Goal: Transaction & Acquisition: Purchase product/service

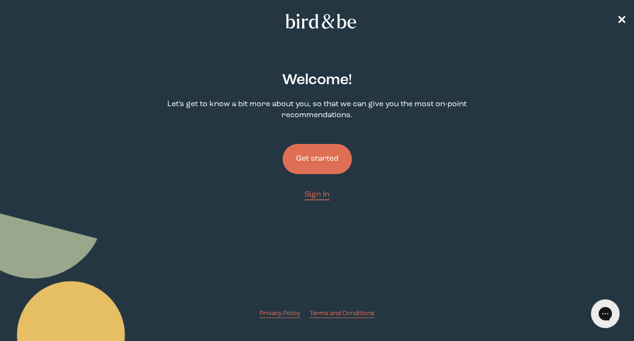
click at [304, 161] on button "Get started" at bounding box center [316, 159] width 69 height 30
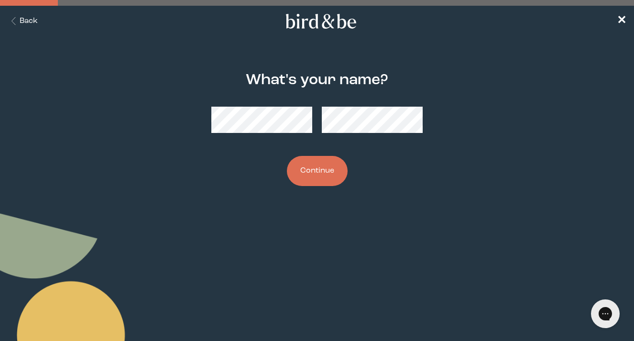
click at [319, 171] on button "Continue" at bounding box center [317, 171] width 61 height 30
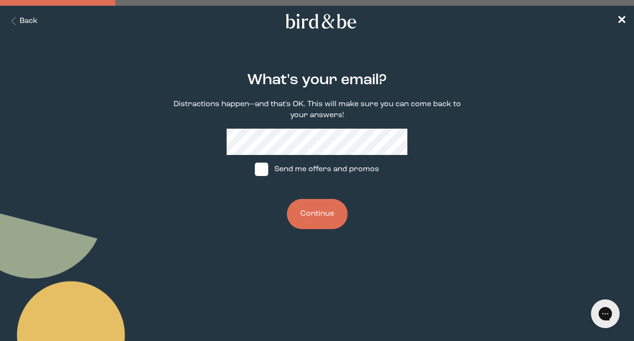
click at [293, 169] on label "Send me offers and promos" at bounding box center [317, 169] width 142 height 29
click at [255, 169] on input "Send me offers and promos" at bounding box center [254, 169] width 0 height 0
click at [293, 169] on label "Send me offers and promos" at bounding box center [317, 169] width 142 height 29
click at [255, 169] on input "Send me offers and promos" at bounding box center [254, 169] width 0 height 0
click at [293, 169] on label "Send me offers and promos" at bounding box center [317, 169] width 142 height 29
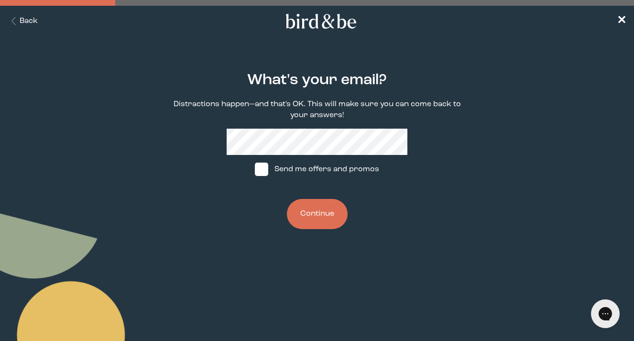
click at [255, 169] on input "Send me offers and promos" at bounding box center [254, 169] width 0 height 0
checkbox input "true"
click at [321, 215] on button "Continue" at bounding box center [317, 214] width 61 height 30
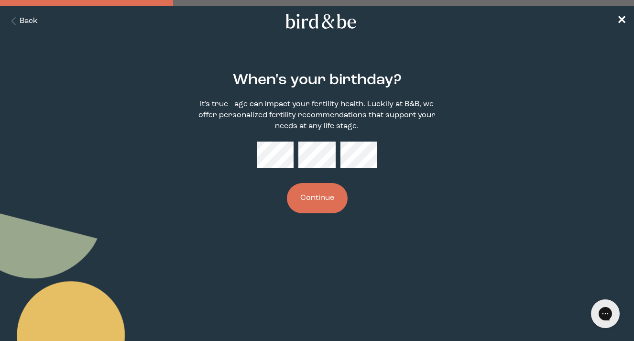
click at [325, 196] on button "Continue" at bounding box center [317, 198] width 61 height 30
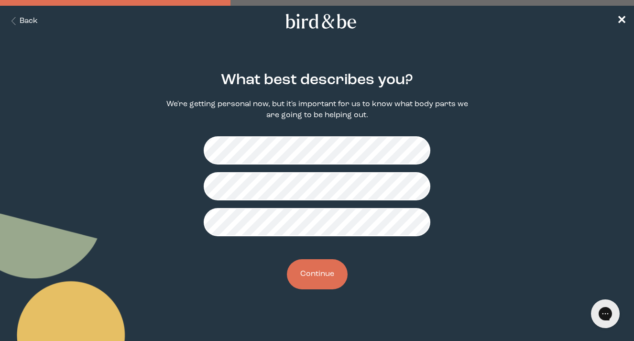
click at [321, 276] on button "Continue" at bounding box center [317, 274] width 61 height 30
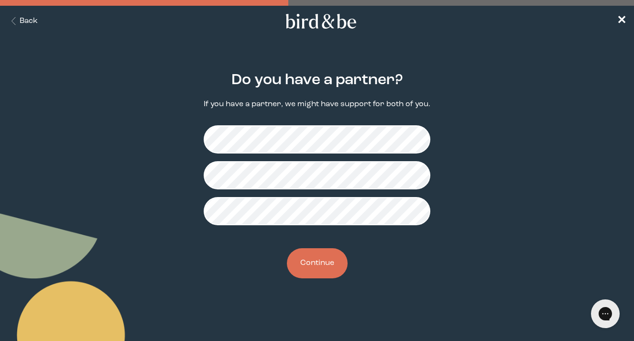
click at [315, 264] on button "Continue" at bounding box center [317, 263] width 61 height 30
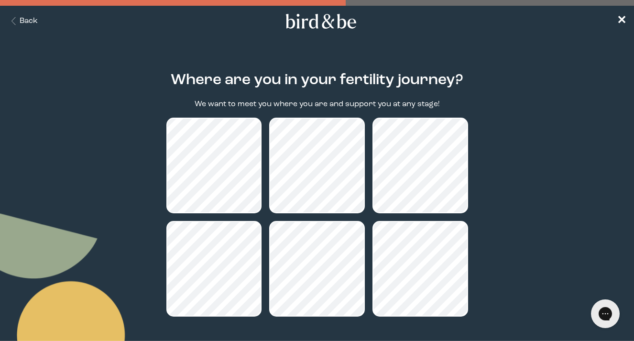
scroll to position [81, 0]
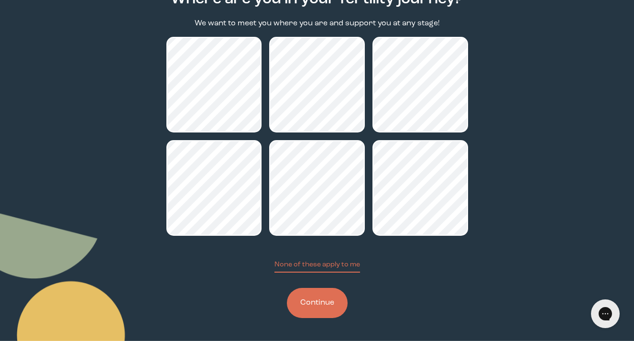
click at [330, 308] on button "Continue" at bounding box center [317, 303] width 61 height 30
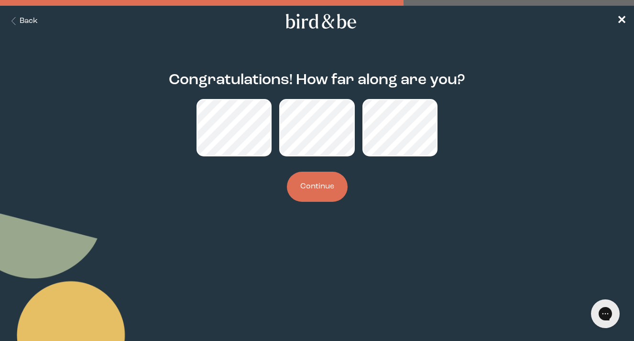
click at [319, 196] on button "Continue" at bounding box center [317, 187] width 61 height 30
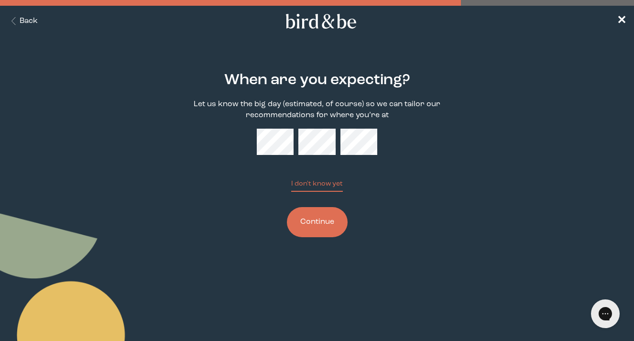
click at [331, 224] on button "Continue" at bounding box center [317, 222] width 61 height 30
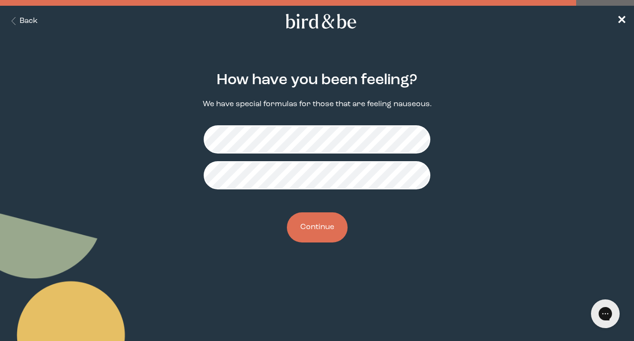
click at [325, 221] on button "Continue" at bounding box center [317, 227] width 61 height 30
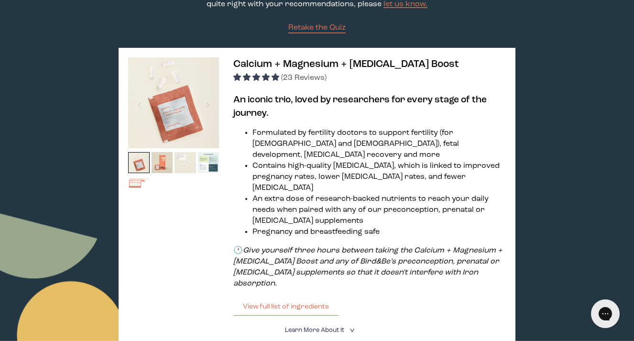
scroll to position [120, 0]
click at [166, 162] on img at bounding box center [163, 163] width 22 height 22
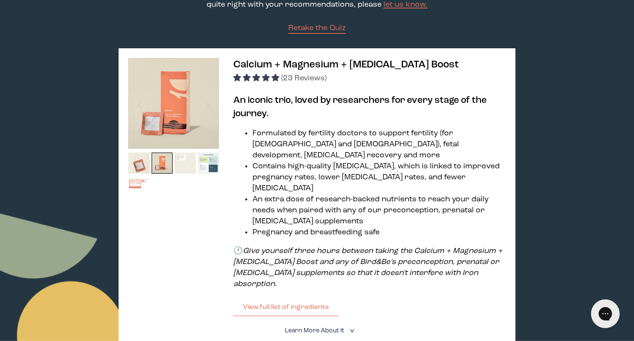
click at [180, 165] on img at bounding box center [185, 163] width 22 height 22
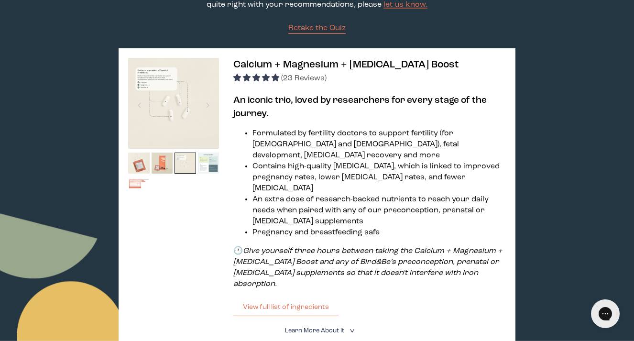
click at [213, 166] on img at bounding box center [209, 163] width 22 height 22
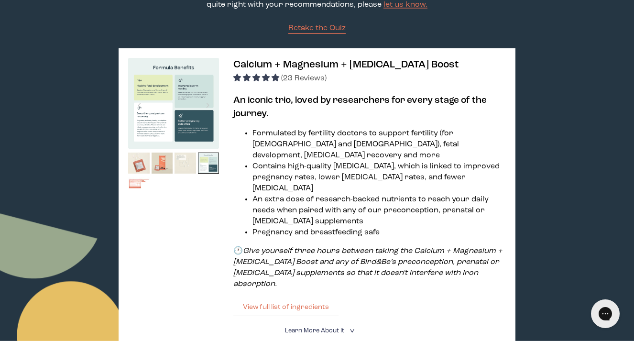
click at [288, 297] on button "View full list of ingredients" at bounding box center [285, 306] width 105 height 19
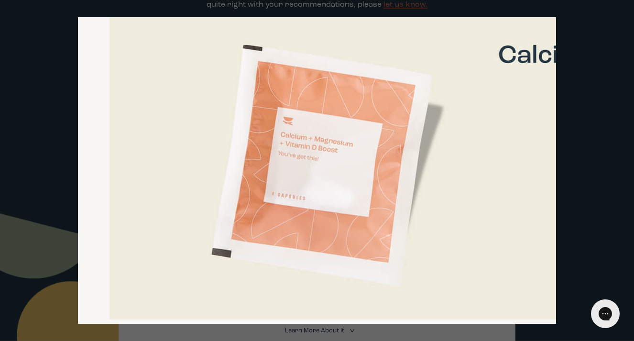
scroll to position [0, 0]
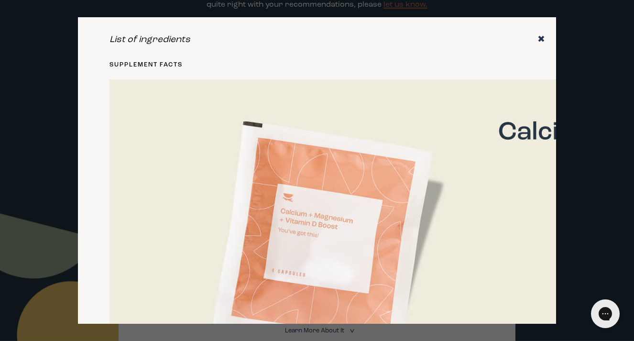
click at [541, 40] on icon "✖" at bounding box center [541, 40] width 8 height 10
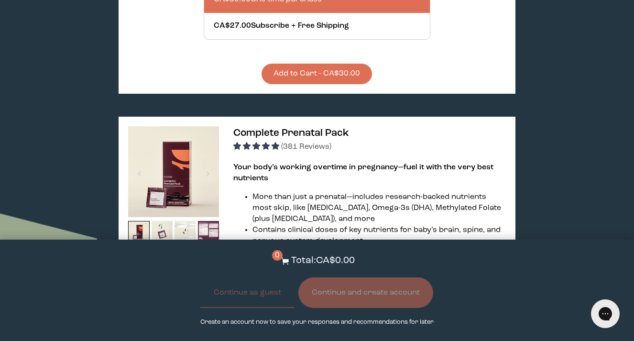
scroll to position [489, 0]
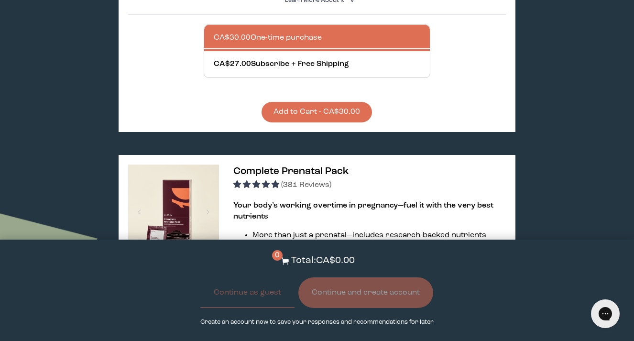
click at [358, 56] on div at bounding box center [327, 64] width 226 height 26
click at [214, 58] on input "CA$27.00 Subscribe + Free Shipping" at bounding box center [213, 58] width 0 height 0
radio input "true"
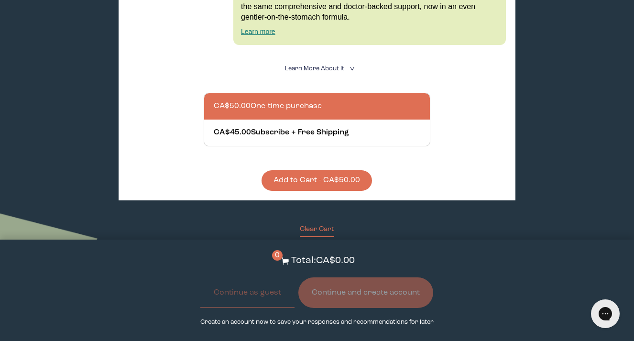
scroll to position [843, 0]
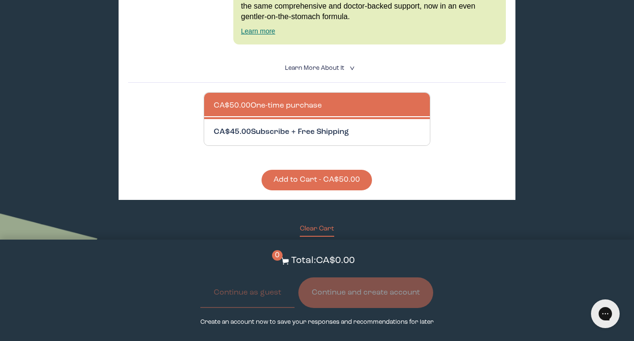
click at [342, 124] on div at bounding box center [327, 132] width 226 height 26
click at [214, 126] on input "CA$45.00 Subscribe + Free Shipping" at bounding box center [213, 126] width 0 height 0
radio input "true"
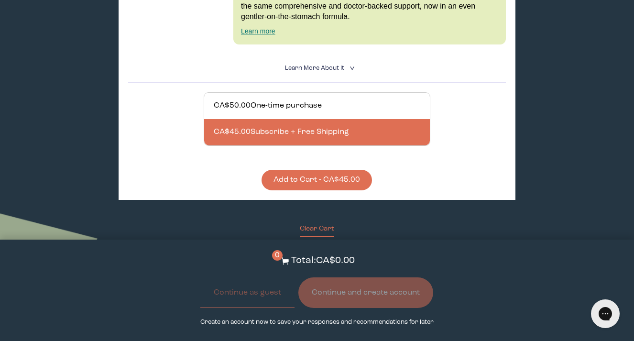
click at [320, 170] on button "Add to Cart - CA$45.00" at bounding box center [316, 180] width 110 height 21
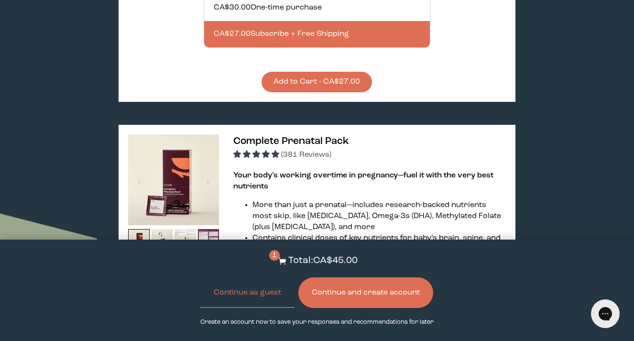
scroll to position [482, 0]
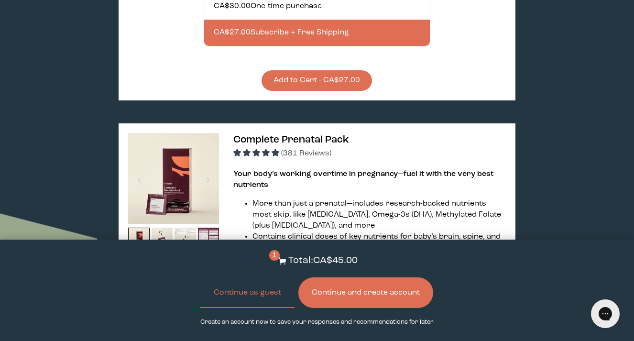
click at [329, 70] on button "Add to Cart - CA$27.00" at bounding box center [316, 80] width 110 height 21
click at [246, 290] on button "Continue as guest" at bounding box center [247, 292] width 94 height 31
